Goal: Information Seeking & Learning: Learn about a topic

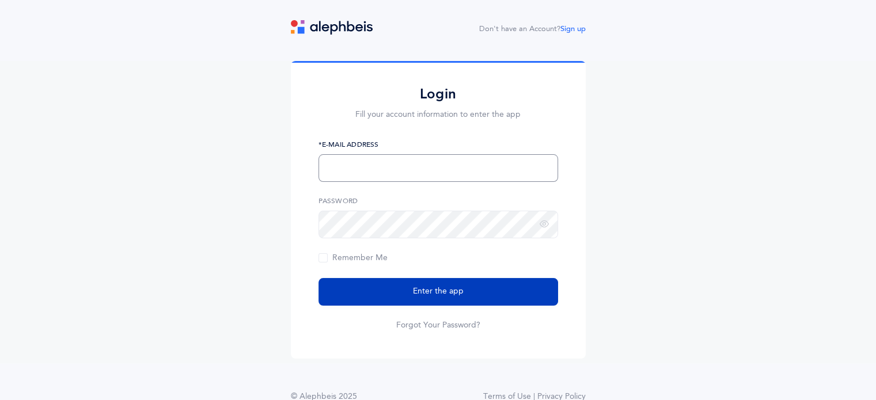
type input "[EMAIL_ADDRESS][DOMAIN_NAME]"
click at [504, 287] on button "Enter the app" at bounding box center [437, 292] width 239 height 28
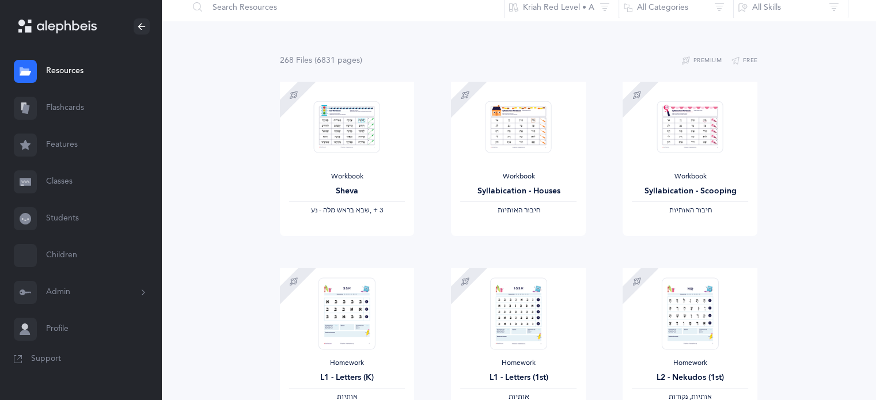
scroll to position [58, 0]
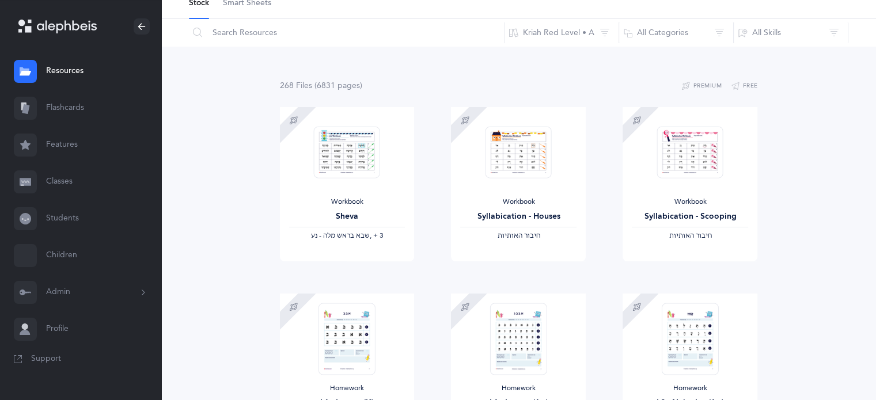
click at [78, 117] on link "Flashcards" at bounding box center [80, 108] width 161 height 37
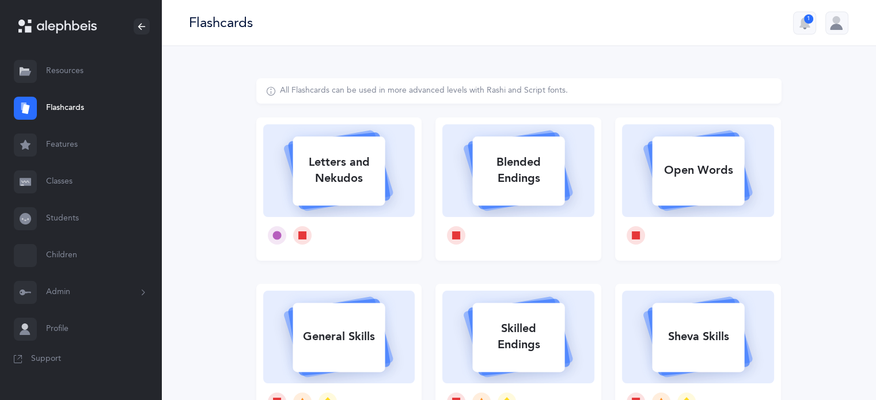
click at [361, 171] on div "Letters and Nekudos" at bounding box center [338, 170] width 92 height 46
select select
select select "single"
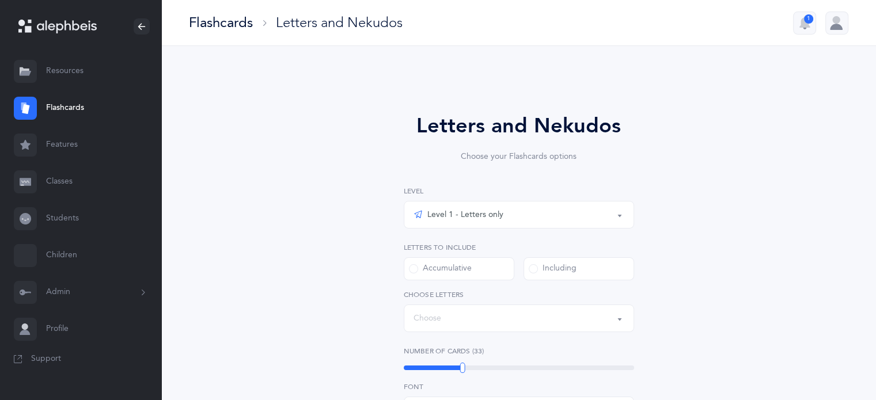
select select "27"
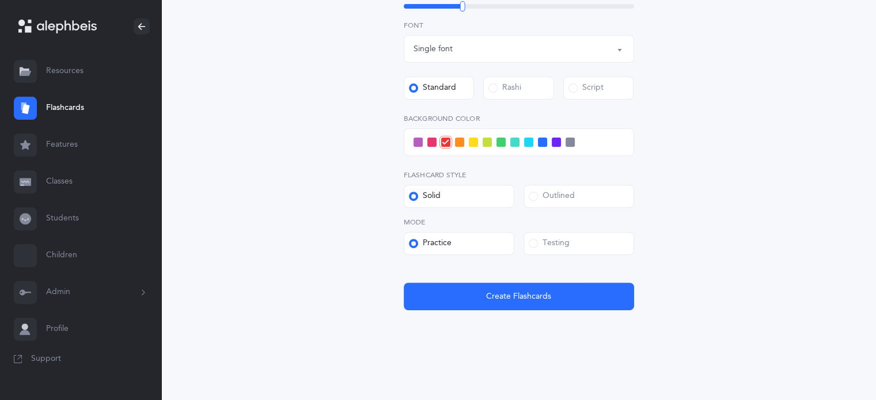
scroll to position [410, 0]
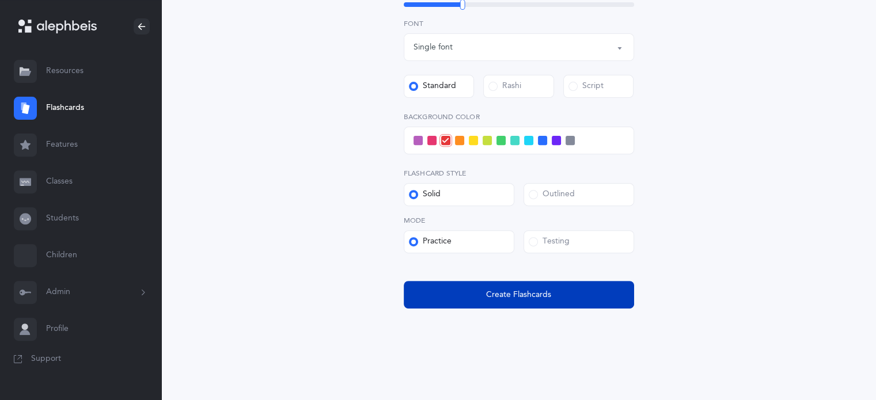
click at [486, 300] on button "Create Flashcards" at bounding box center [519, 295] width 230 height 28
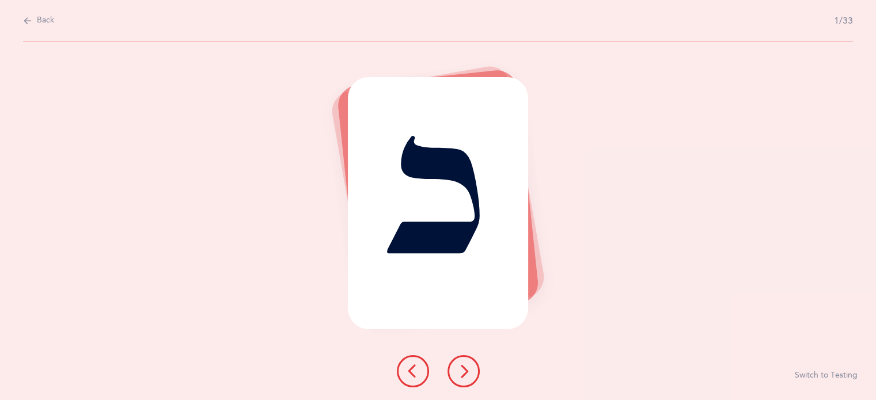
scroll to position [0, 0]
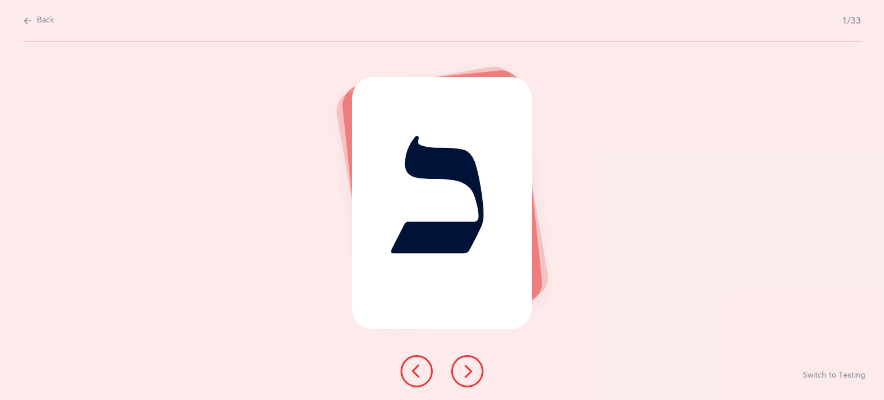
click at [18, 15] on div "Back 1/33 כ Switch to Testing" at bounding box center [442, 200] width 884 height 400
click at [39, 26] on span "Back" at bounding box center [45, 21] width 17 height 12
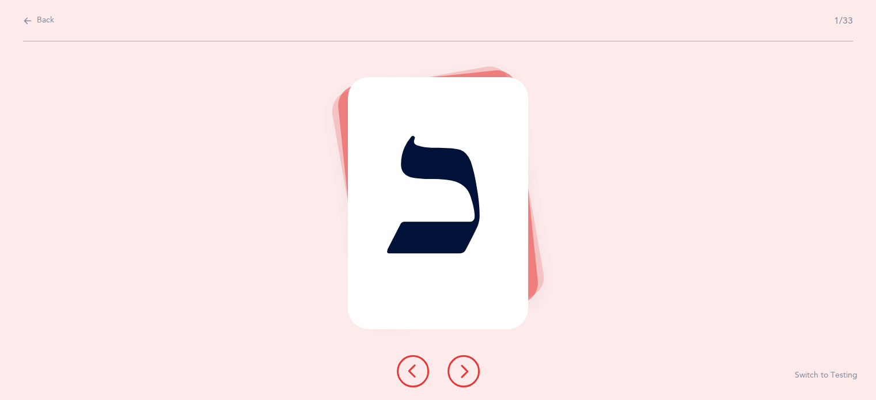
select select "27"
select select "single"
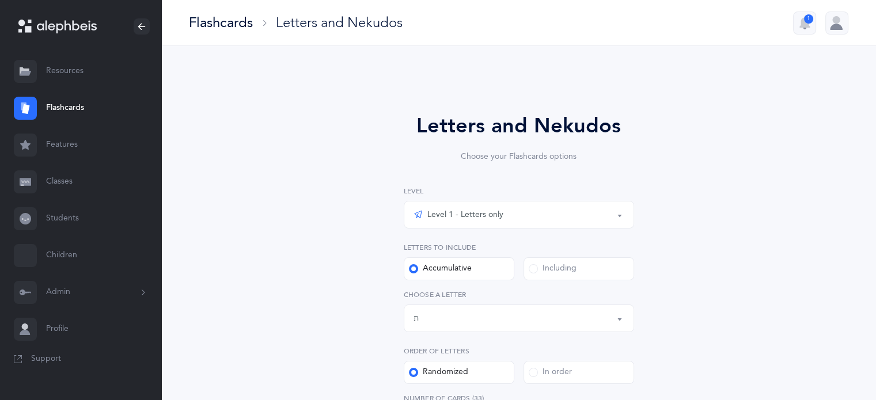
click at [75, 115] on link "Flashcards" at bounding box center [80, 108] width 161 height 37
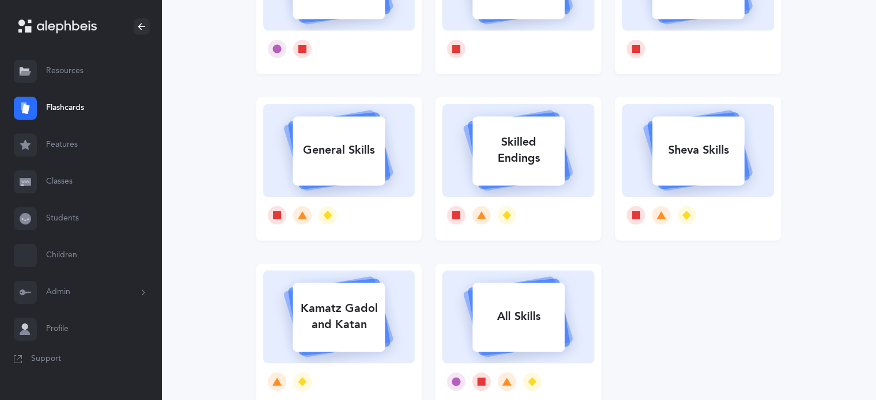
scroll to position [230, 0]
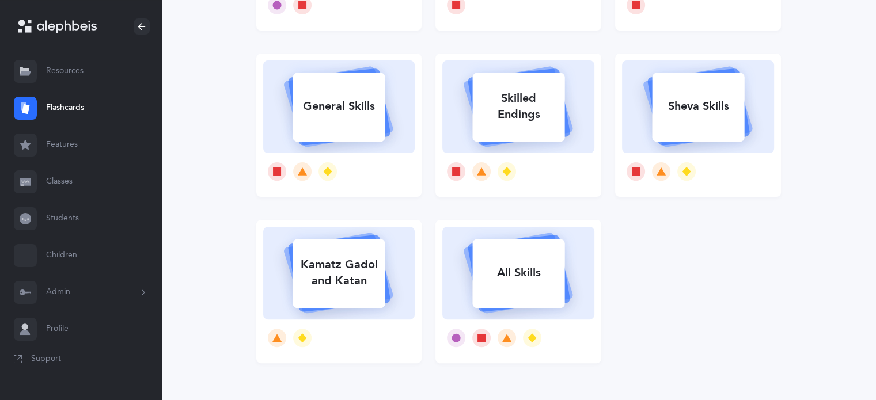
click at [500, 161] on div at bounding box center [518, 171] width 152 height 37
select select
select select "single"
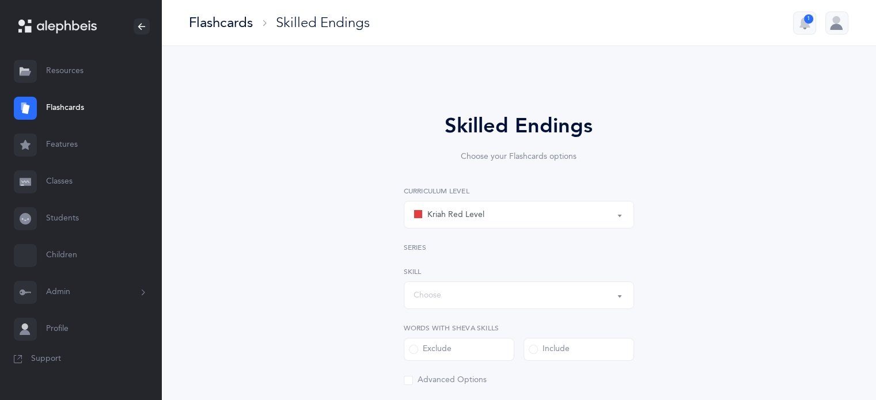
select select "1"
select select "28"
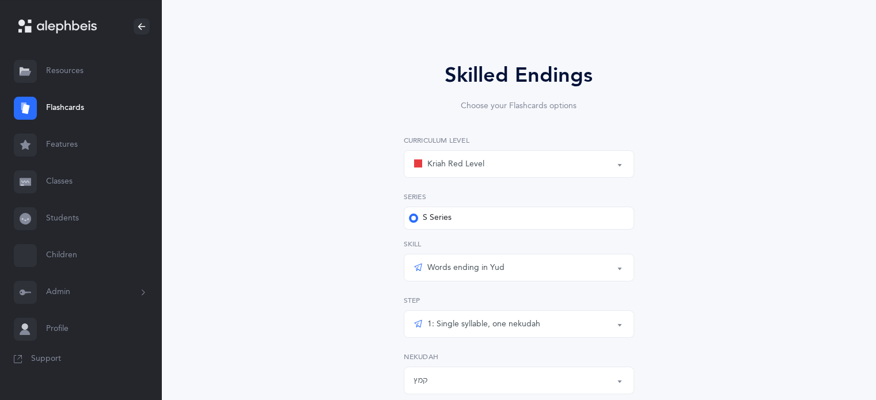
scroll to position [115, 0]
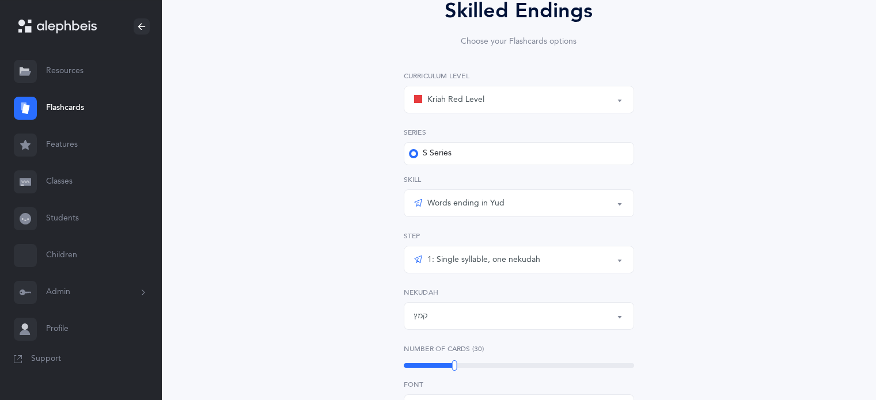
click at [24, 116] on div at bounding box center [25, 108] width 23 height 23
